Goal: Task Accomplishment & Management: Use online tool/utility

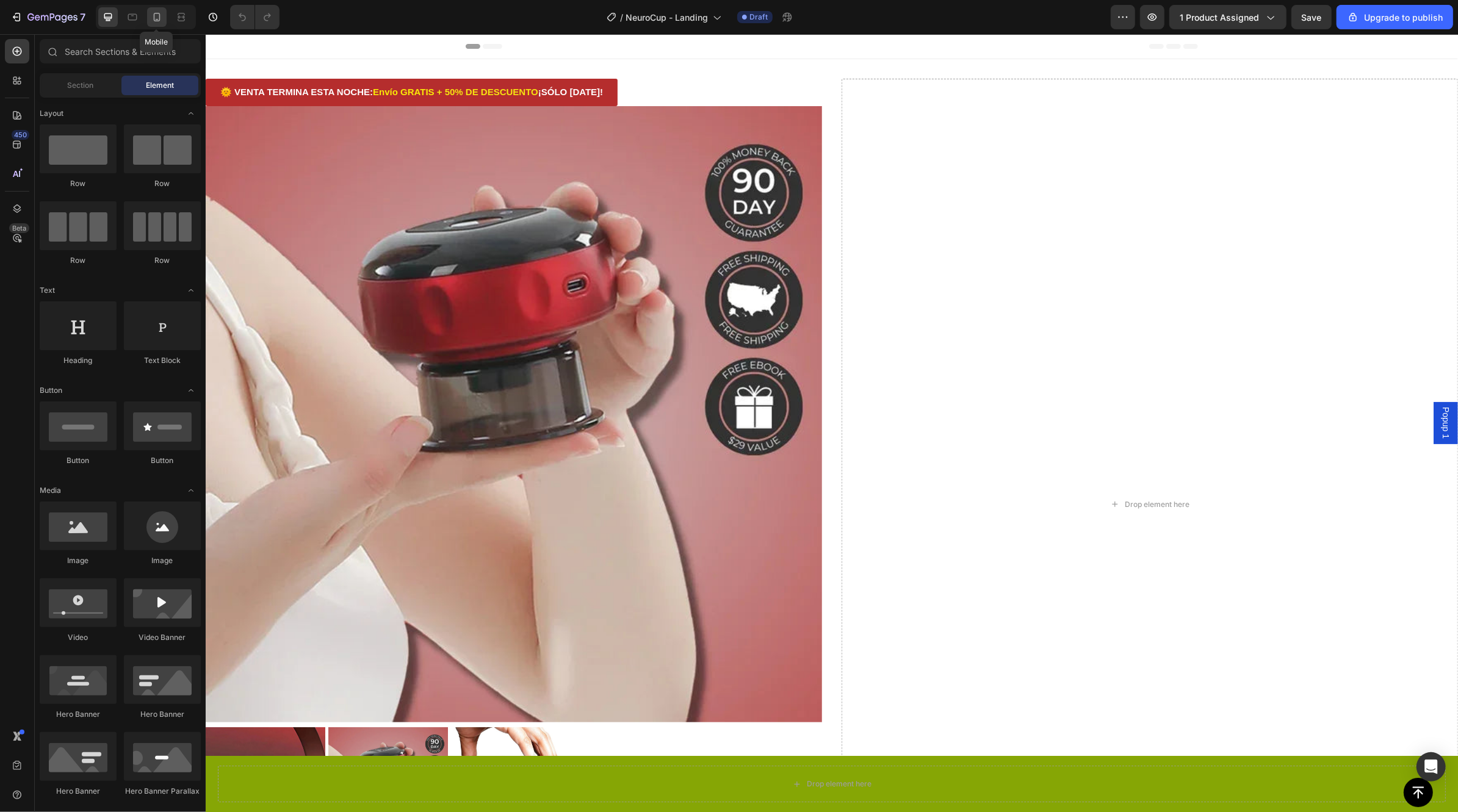
click at [154, 14] on icon at bounding box center [156, 17] width 6 height 8
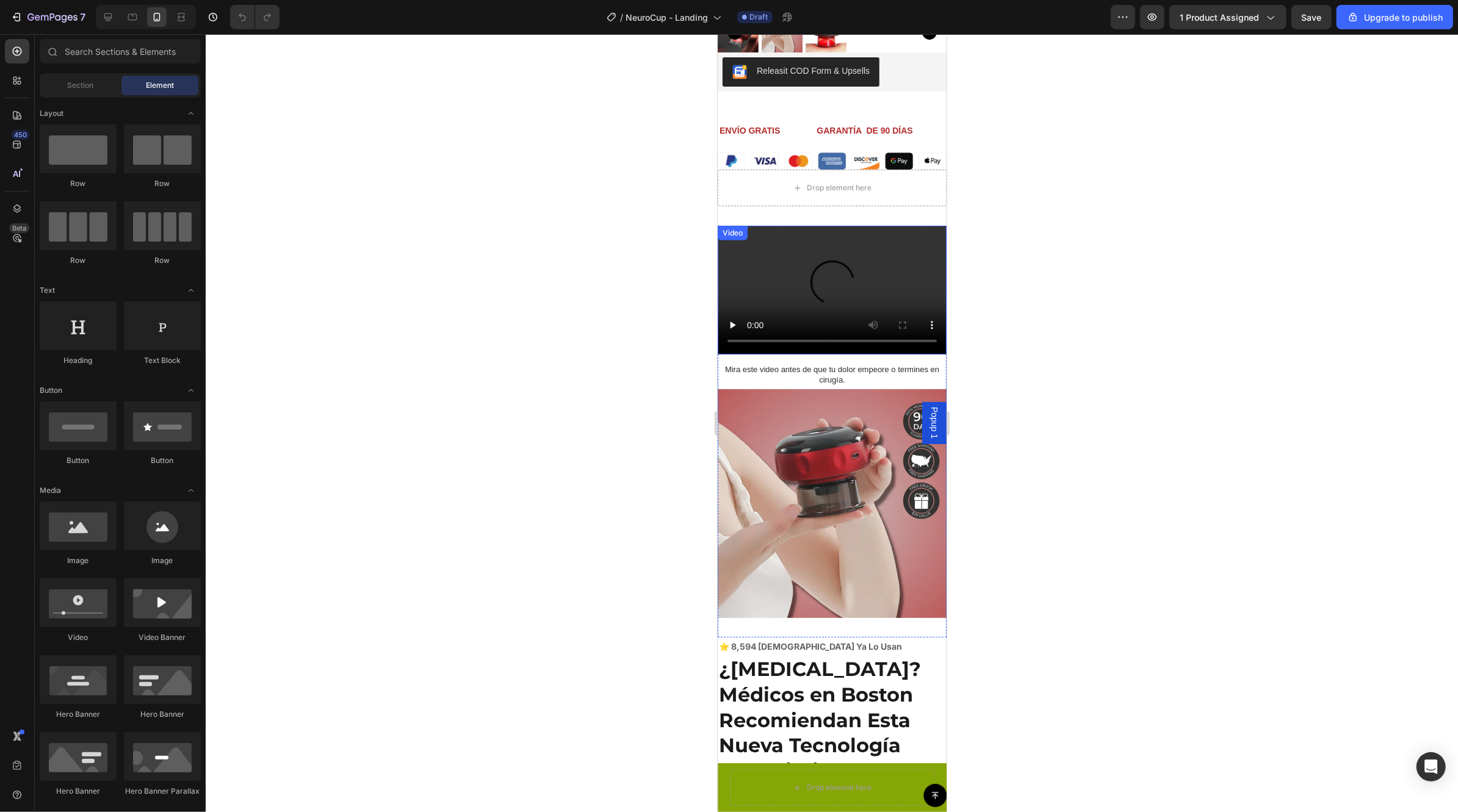
scroll to position [364, 0]
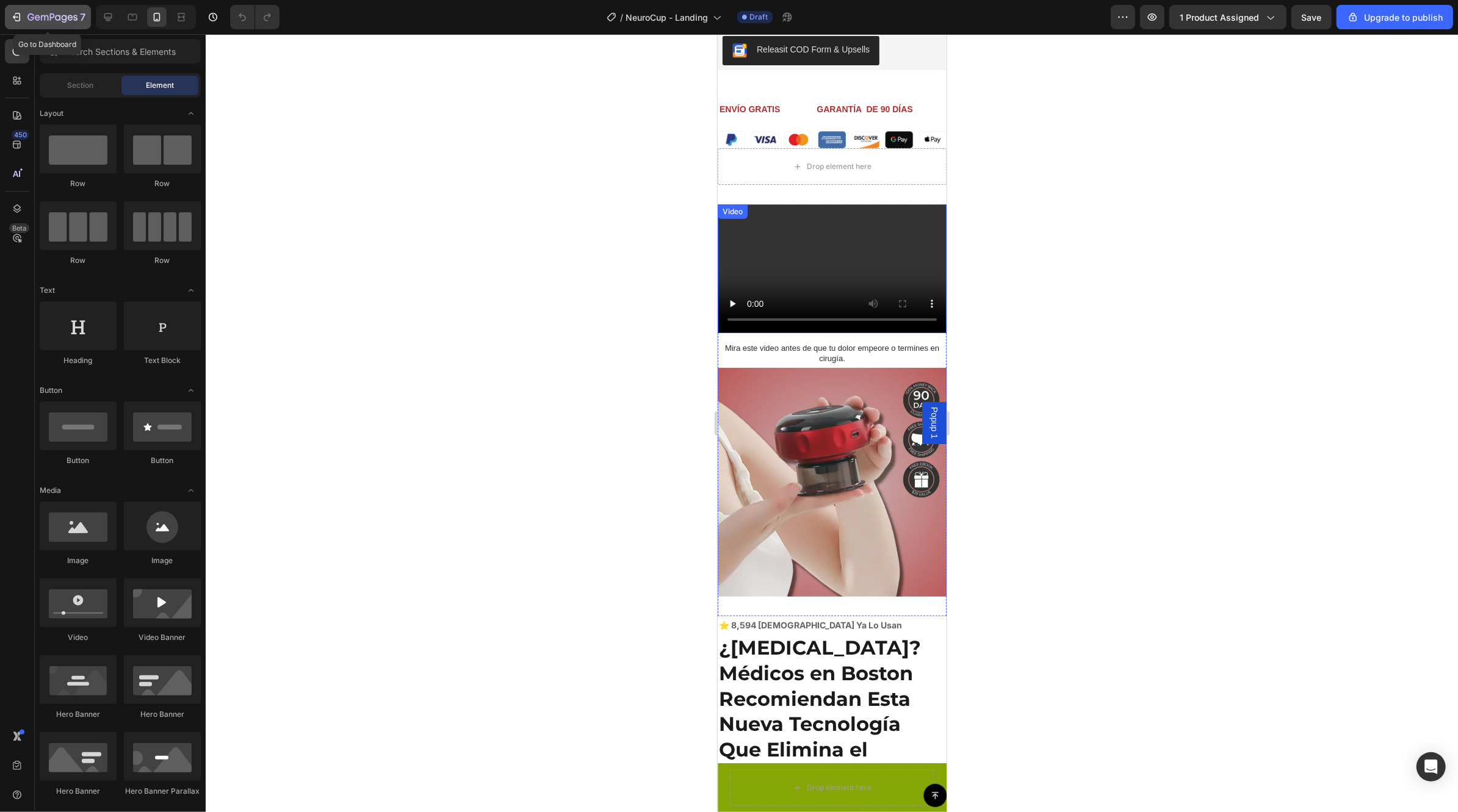
click at [23, 17] on div "7" at bounding box center [48, 17] width 75 height 15
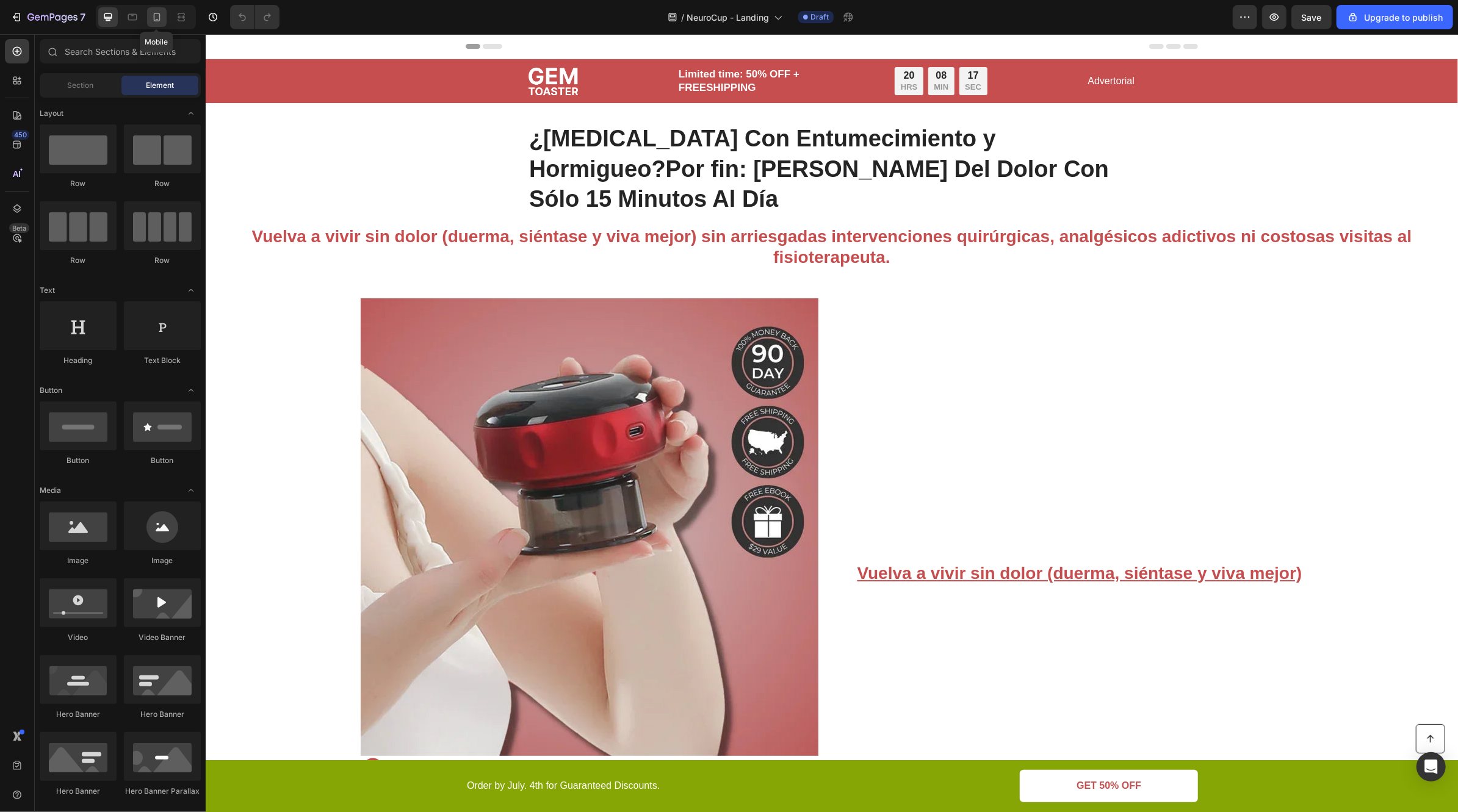
click at [148, 12] on div at bounding box center [156, 17] width 19 height 19
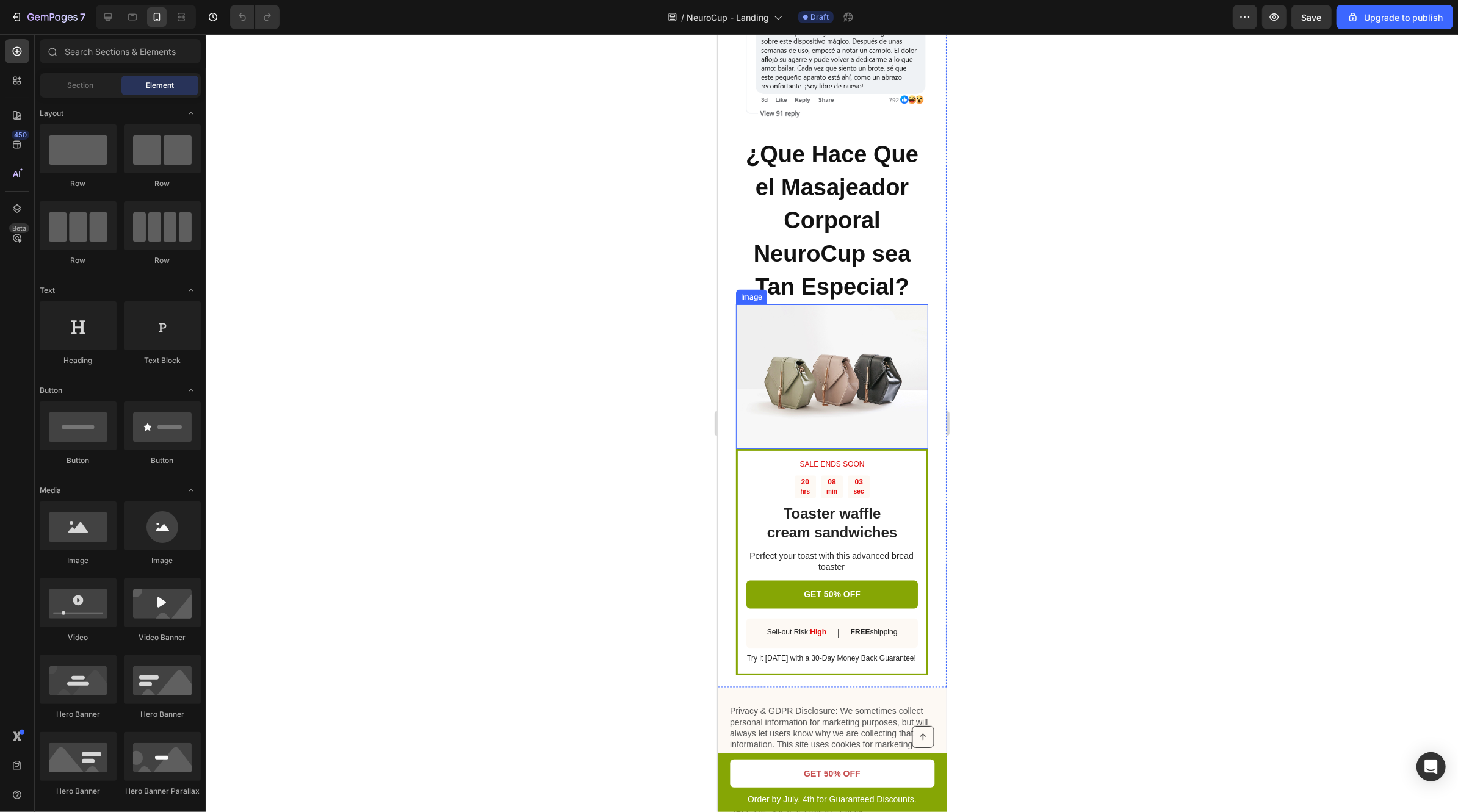
scroll to position [6111, 0]
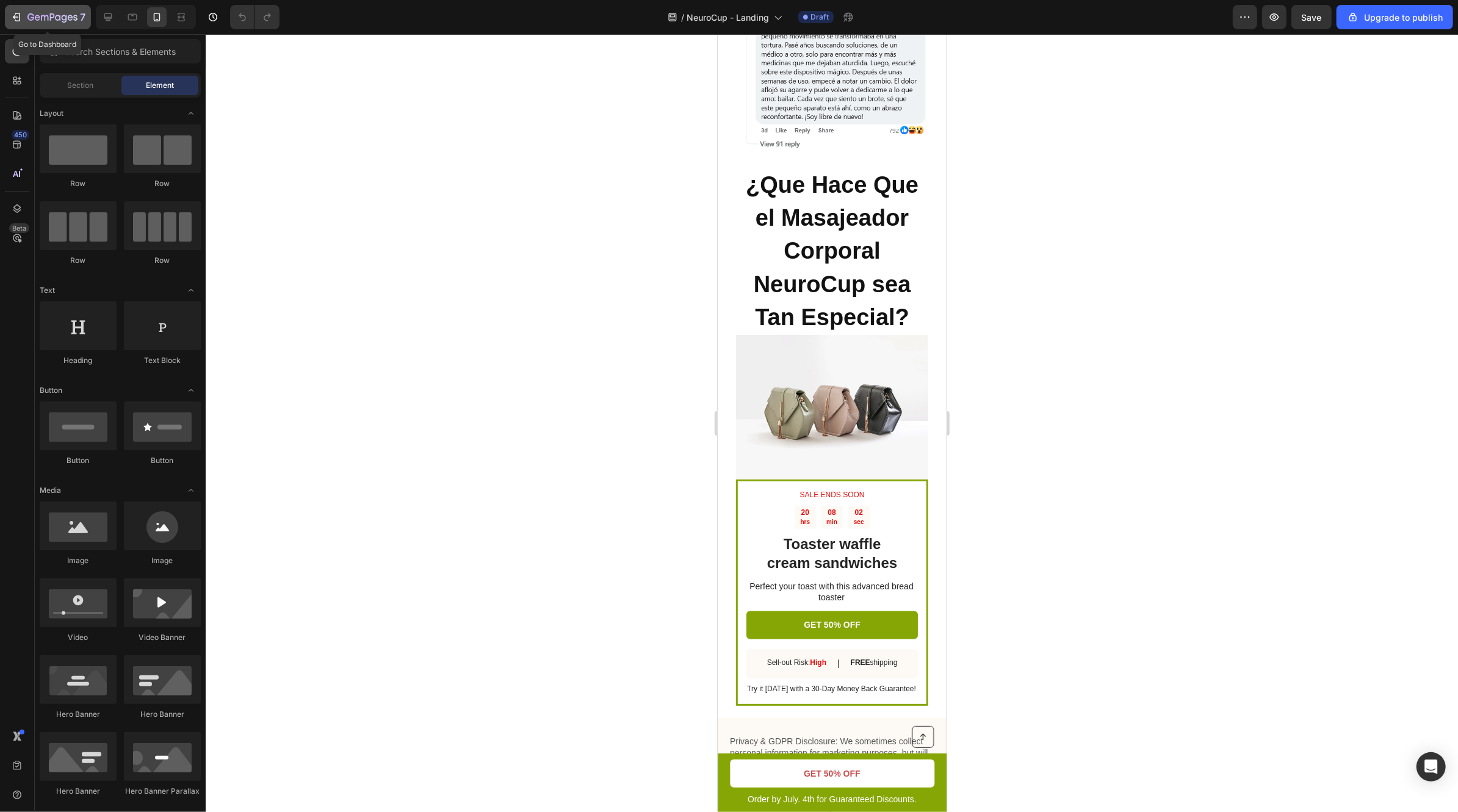
click at [17, 16] on icon "button" at bounding box center [16, 17] width 12 height 12
